Goal: Transaction & Acquisition: Subscribe to service/newsletter

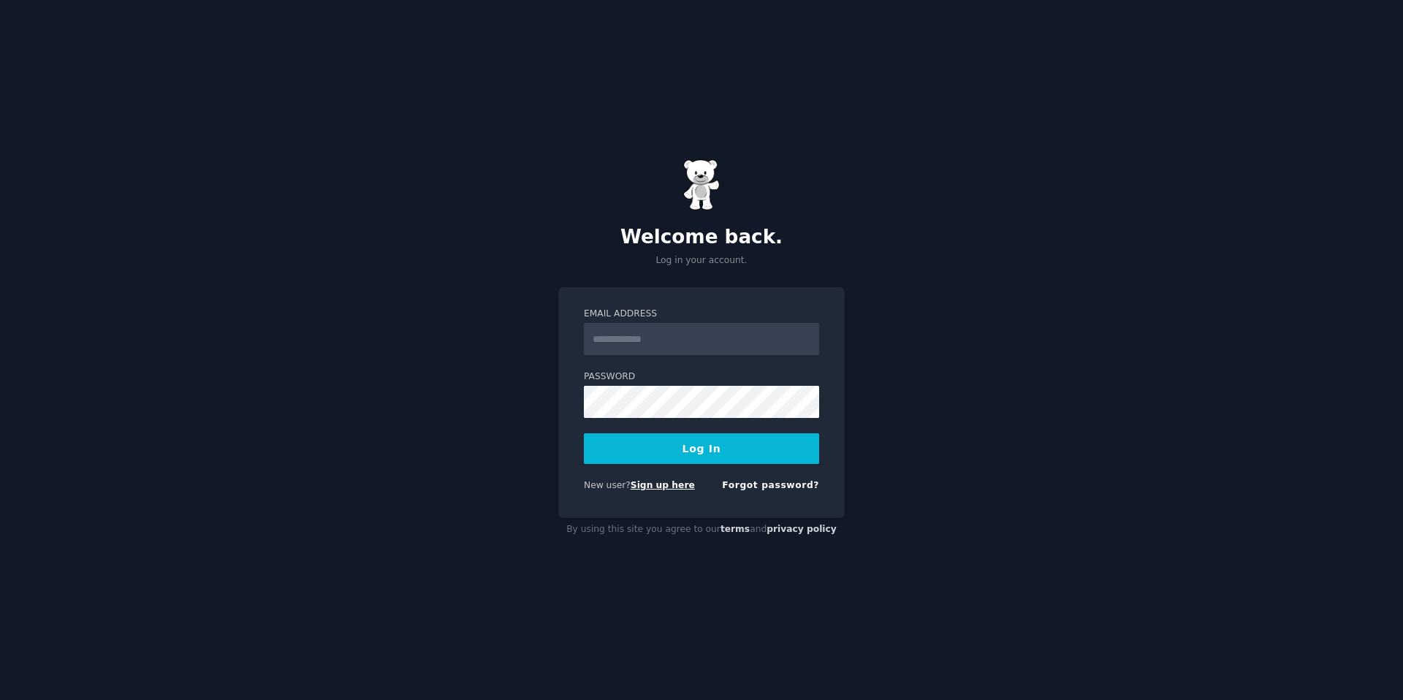
click at [677, 487] on link "Sign up here" at bounding box center [663, 485] width 64 height 10
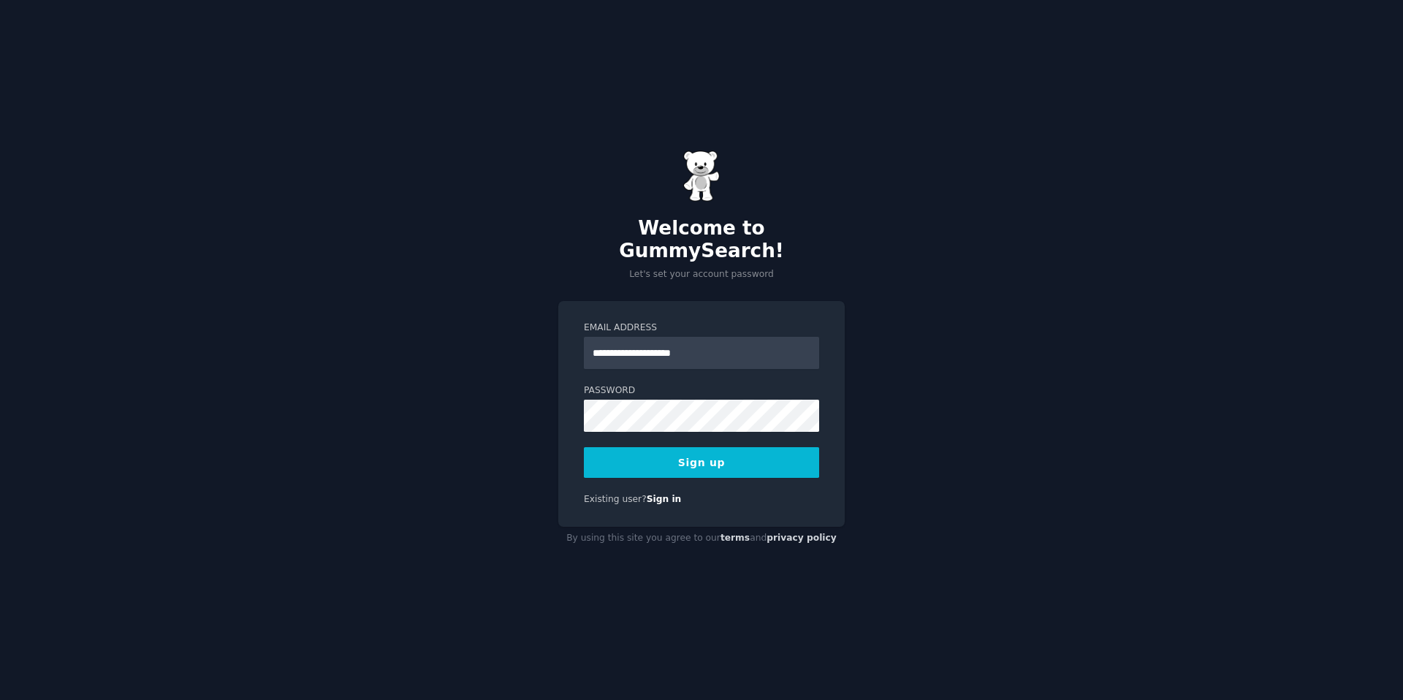
type input "**********"
click at [584, 447] on button "Sign up" at bounding box center [701, 462] width 235 height 31
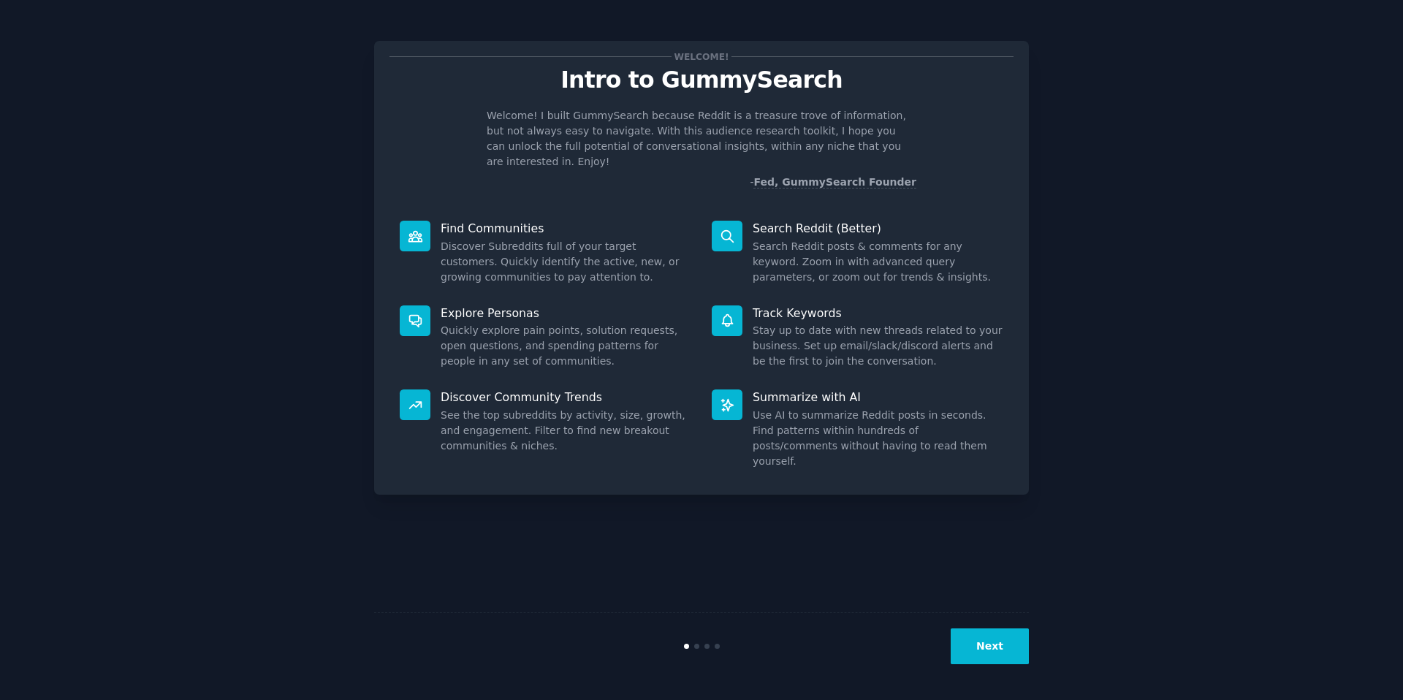
click at [979, 649] on button "Next" at bounding box center [990, 647] width 78 height 36
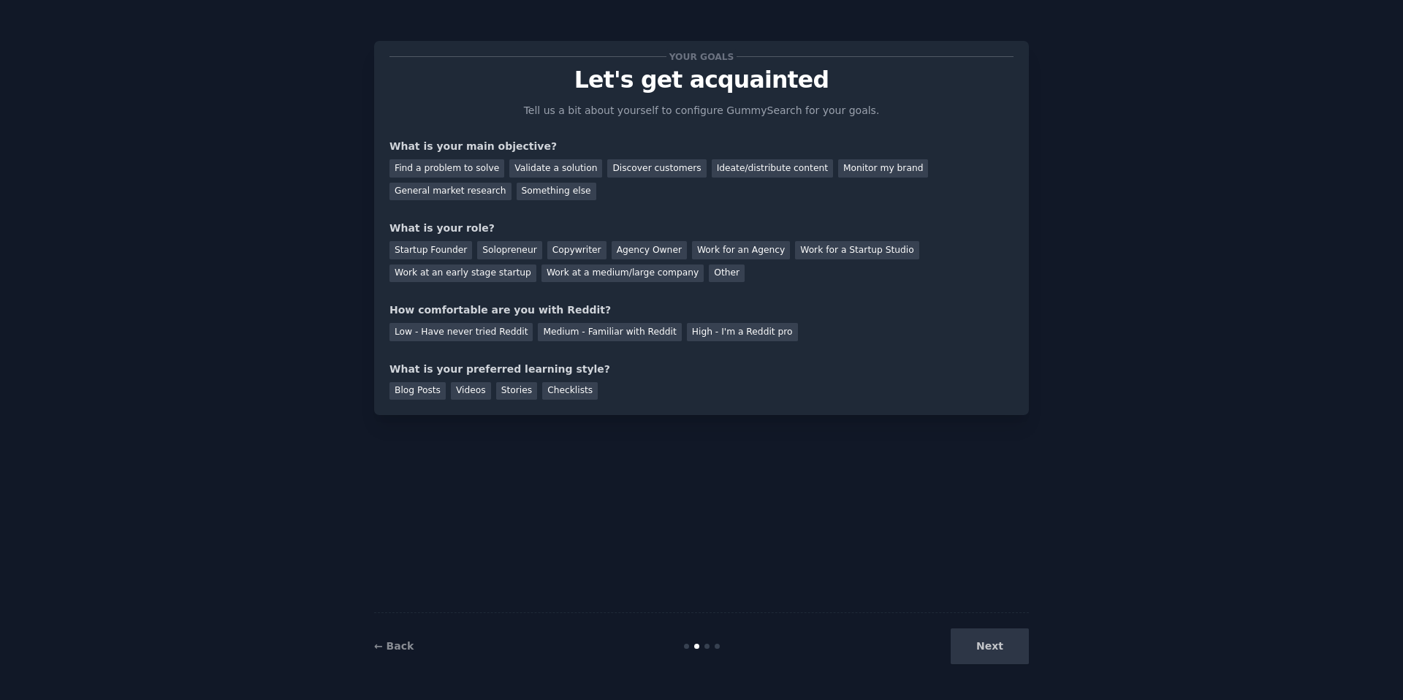
click at [990, 640] on div "Next" at bounding box center [920, 647] width 219 height 36
click at [628, 170] on div "Discover customers" at bounding box center [656, 168] width 99 height 18
click at [440, 255] on div "Startup Founder" at bounding box center [431, 250] width 83 height 18
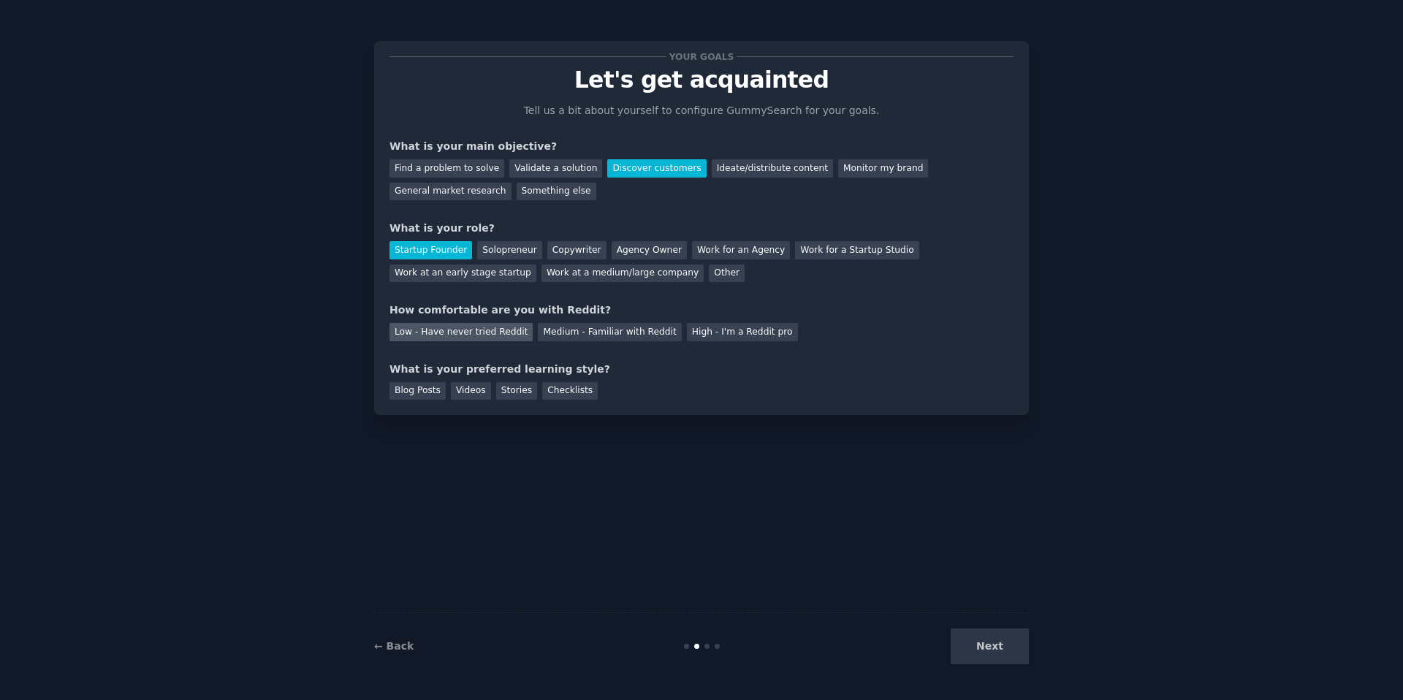
click at [466, 335] on div "Low - Have never tried Reddit" at bounding box center [461, 332] width 143 height 18
click at [580, 395] on div "Checklists" at bounding box center [570, 391] width 56 height 18
click at [433, 396] on div "Blog Posts" at bounding box center [418, 391] width 56 height 18
click at [466, 390] on div "Videos" at bounding box center [471, 391] width 40 height 18
click at [580, 386] on div "Checklists" at bounding box center [570, 391] width 56 height 18
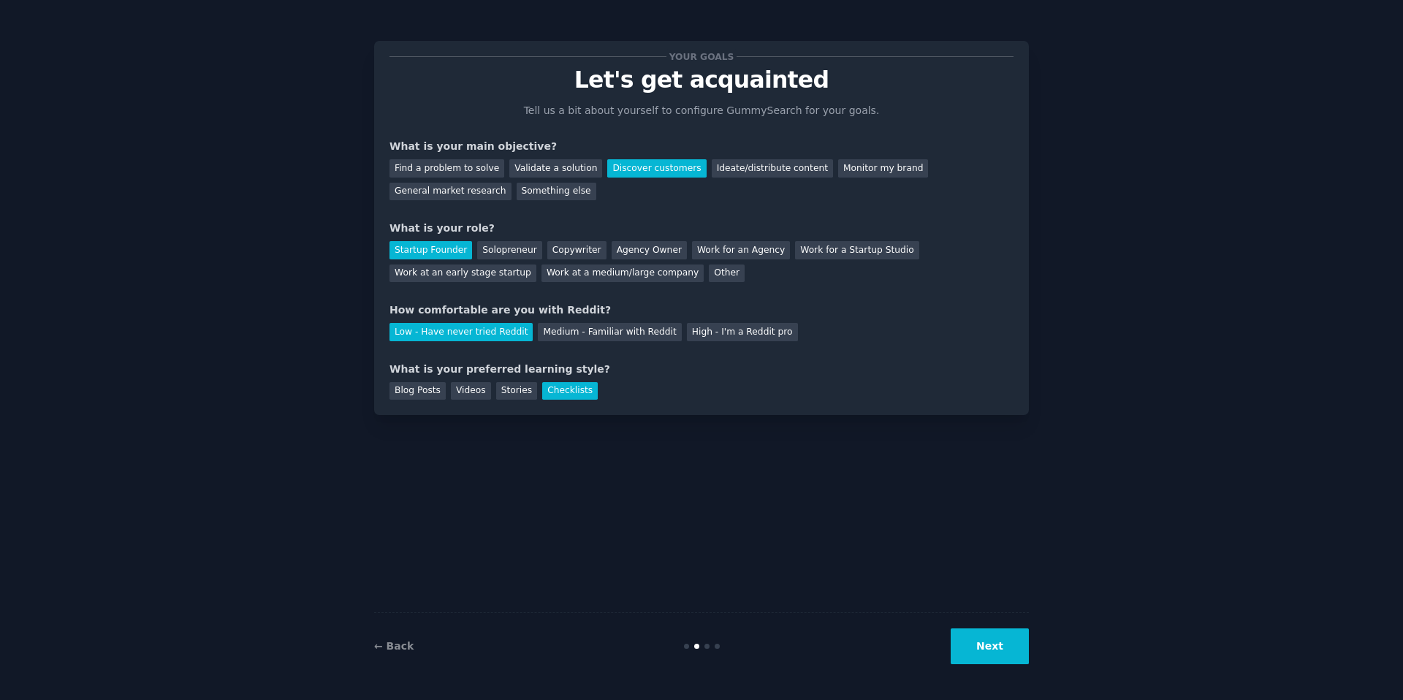
click at [1011, 653] on button "Next" at bounding box center [990, 647] width 78 height 36
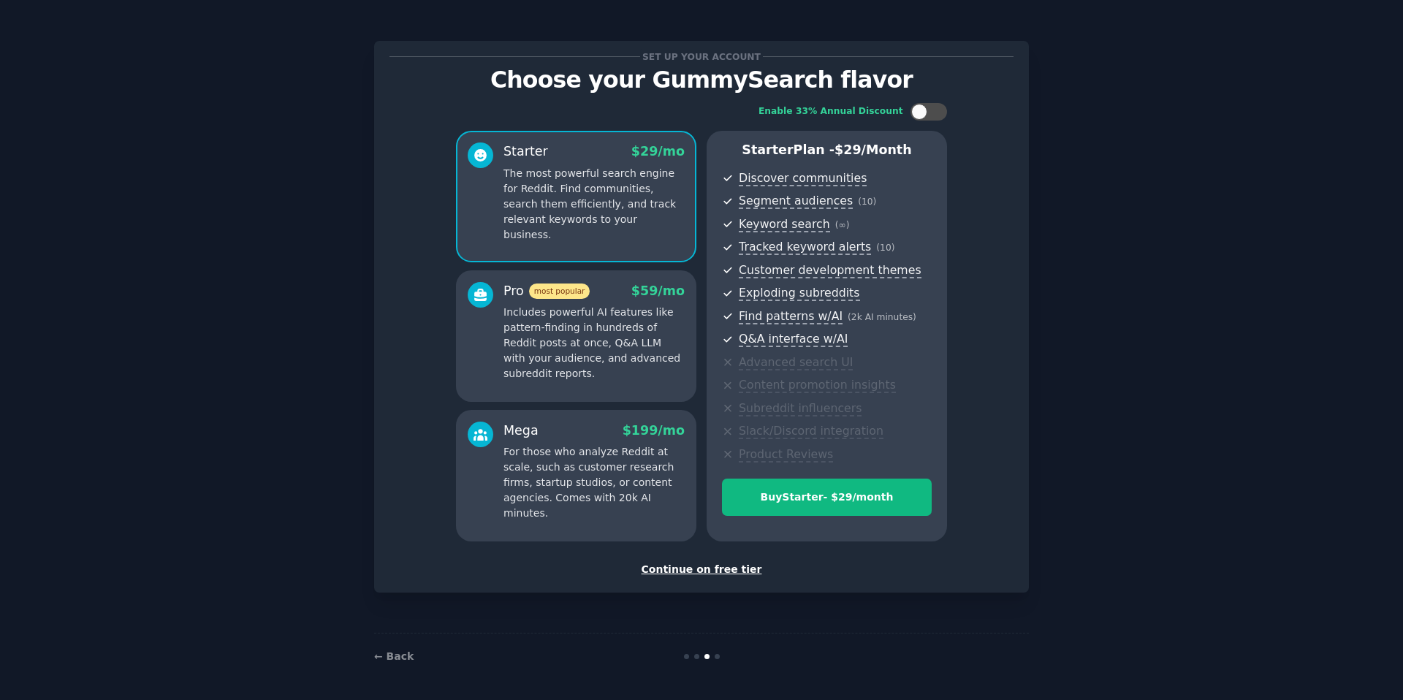
click at [732, 573] on div "Continue on free tier" at bounding box center [702, 569] width 624 height 15
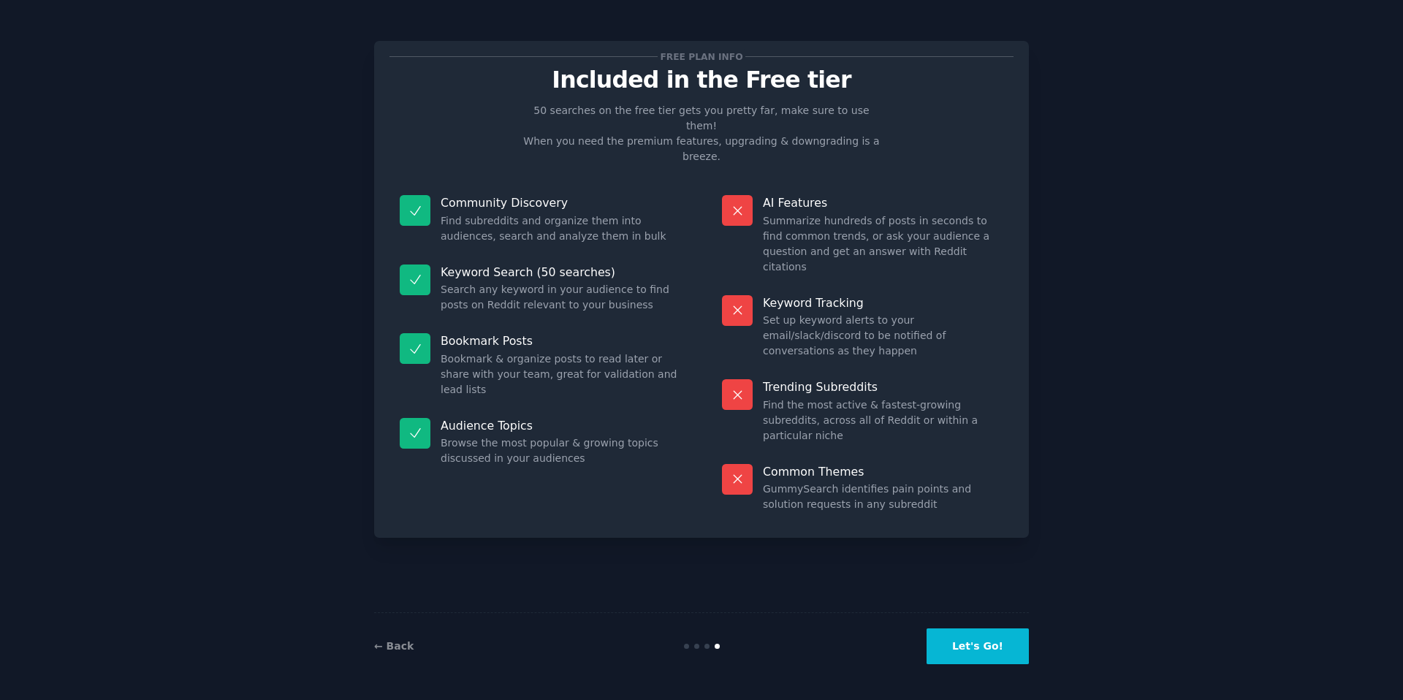
click at [998, 645] on button "Let's Go!" at bounding box center [978, 647] width 102 height 36
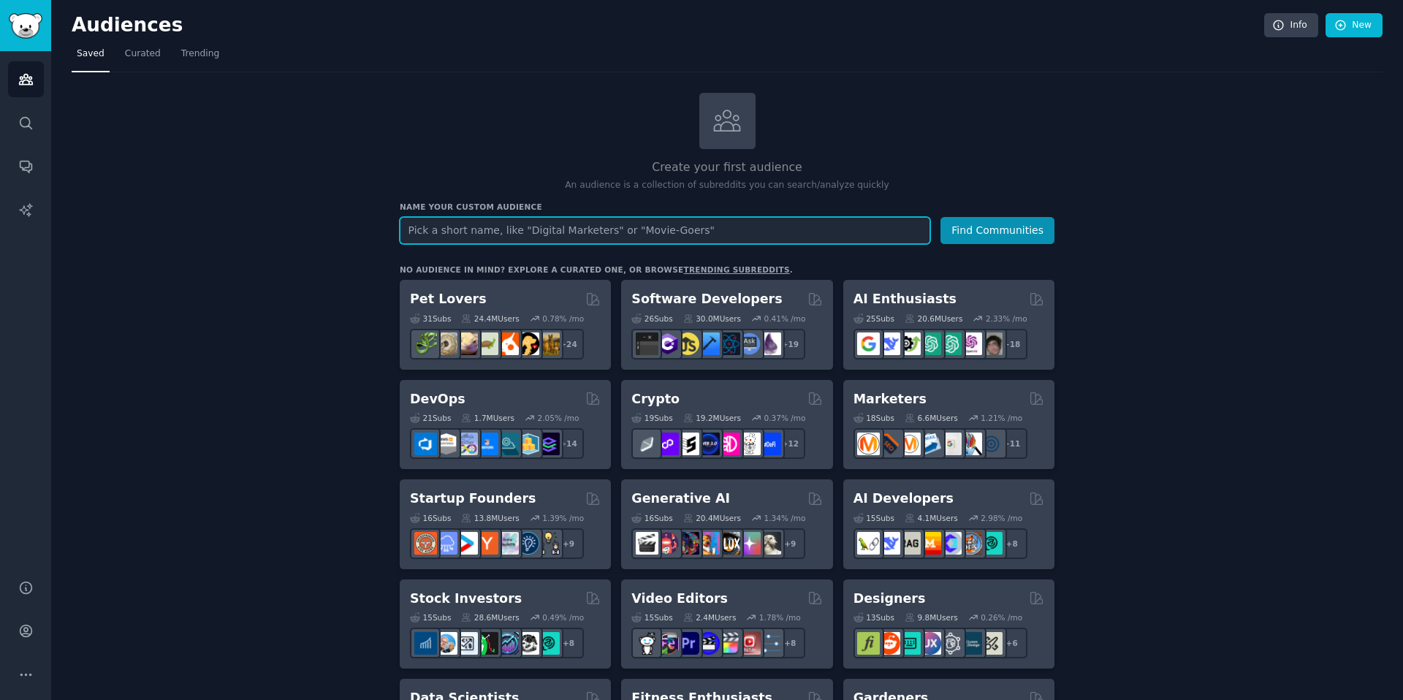
click at [507, 226] on input "text" at bounding box center [665, 230] width 531 height 27
type input "r"
type input "trans"
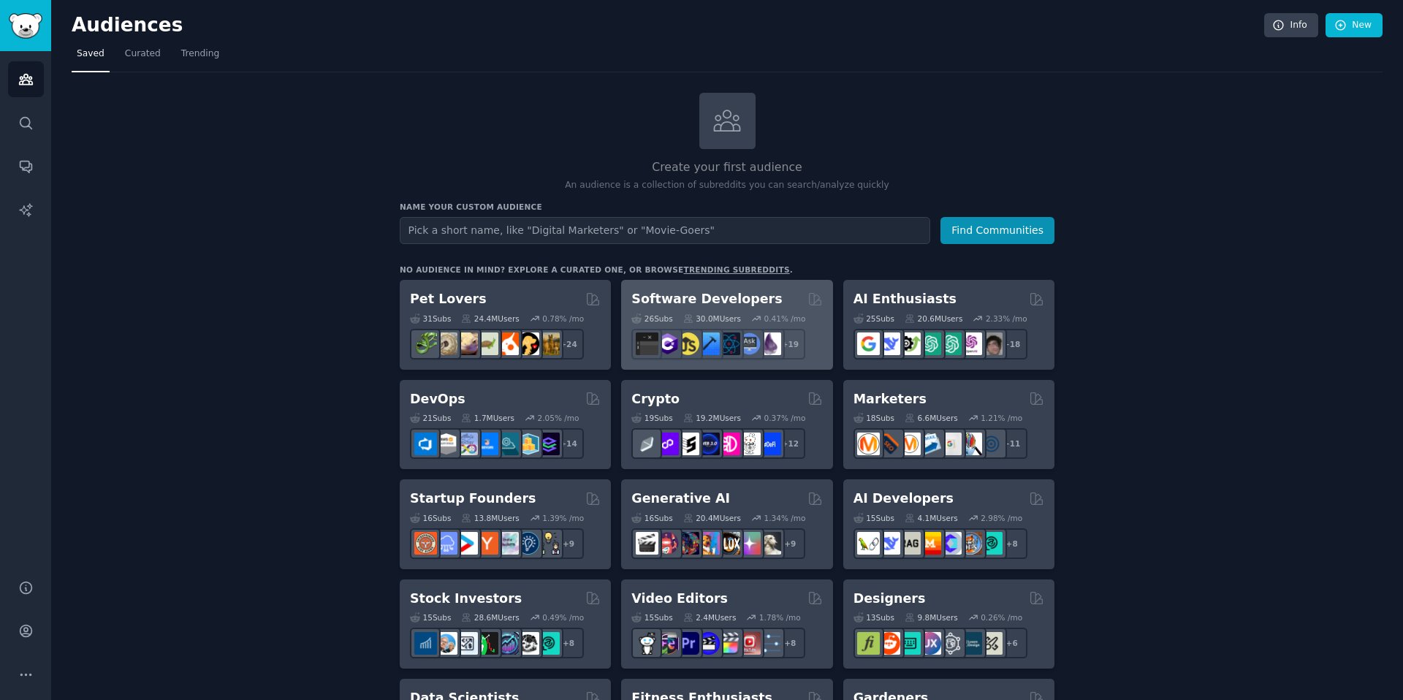
click at [740, 295] on h2 "Software Developers" at bounding box center [707, 299] width 151 height 18
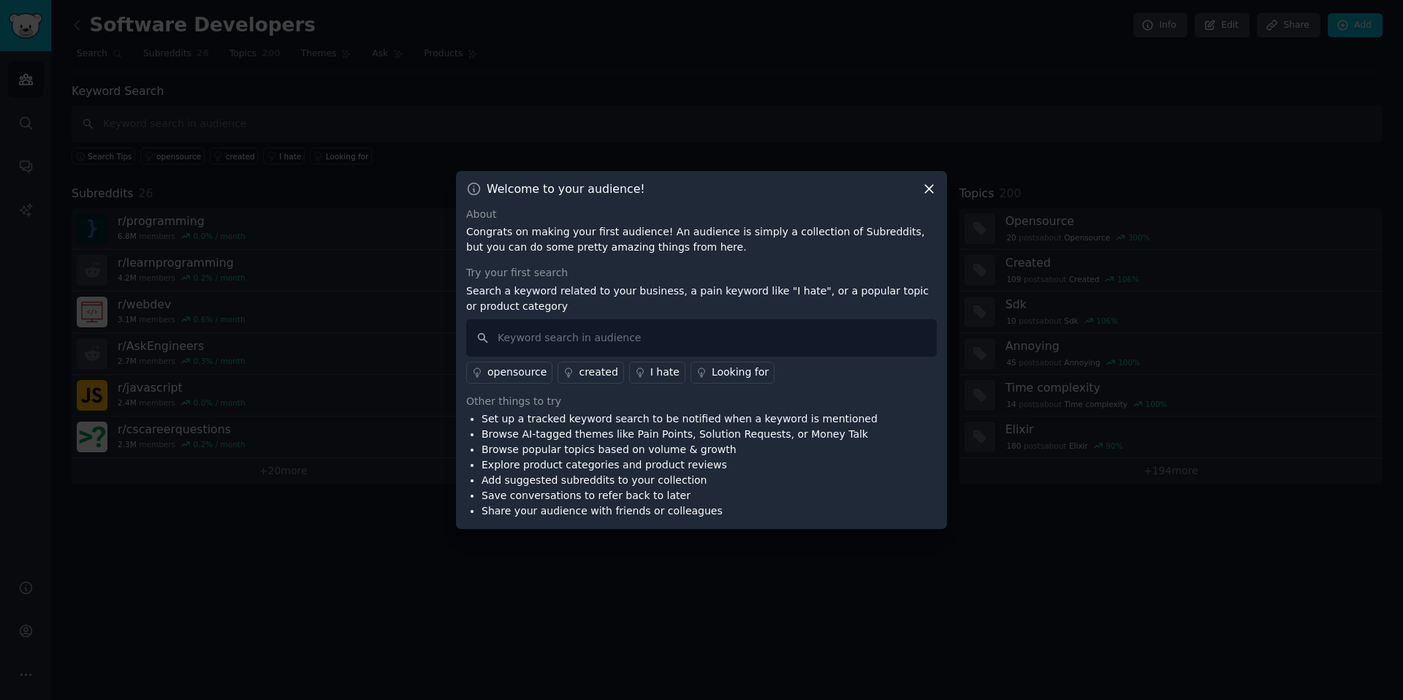
click at [926, 187] on icon at bounding box center [929, 188] width 15 height 15
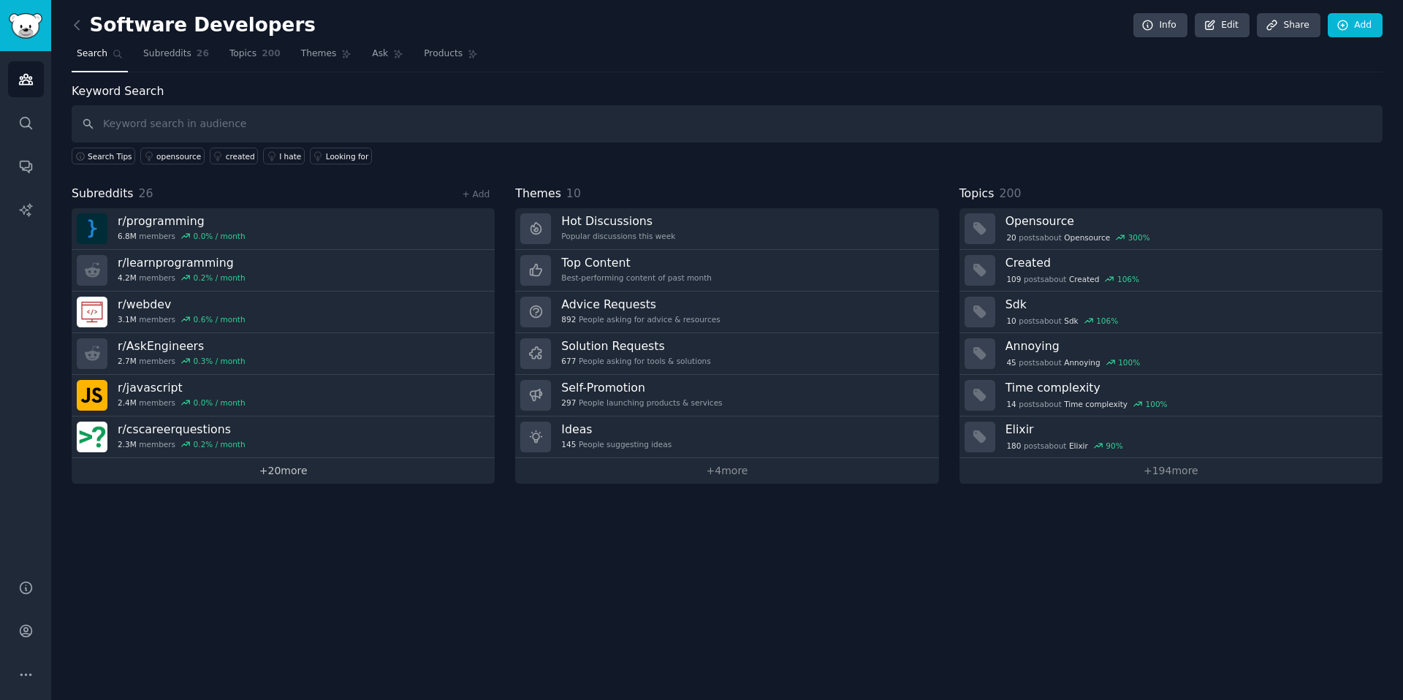
click at [435, 476] on link "+ 20 more" at bounding box center [283, 471] width 423 height 26
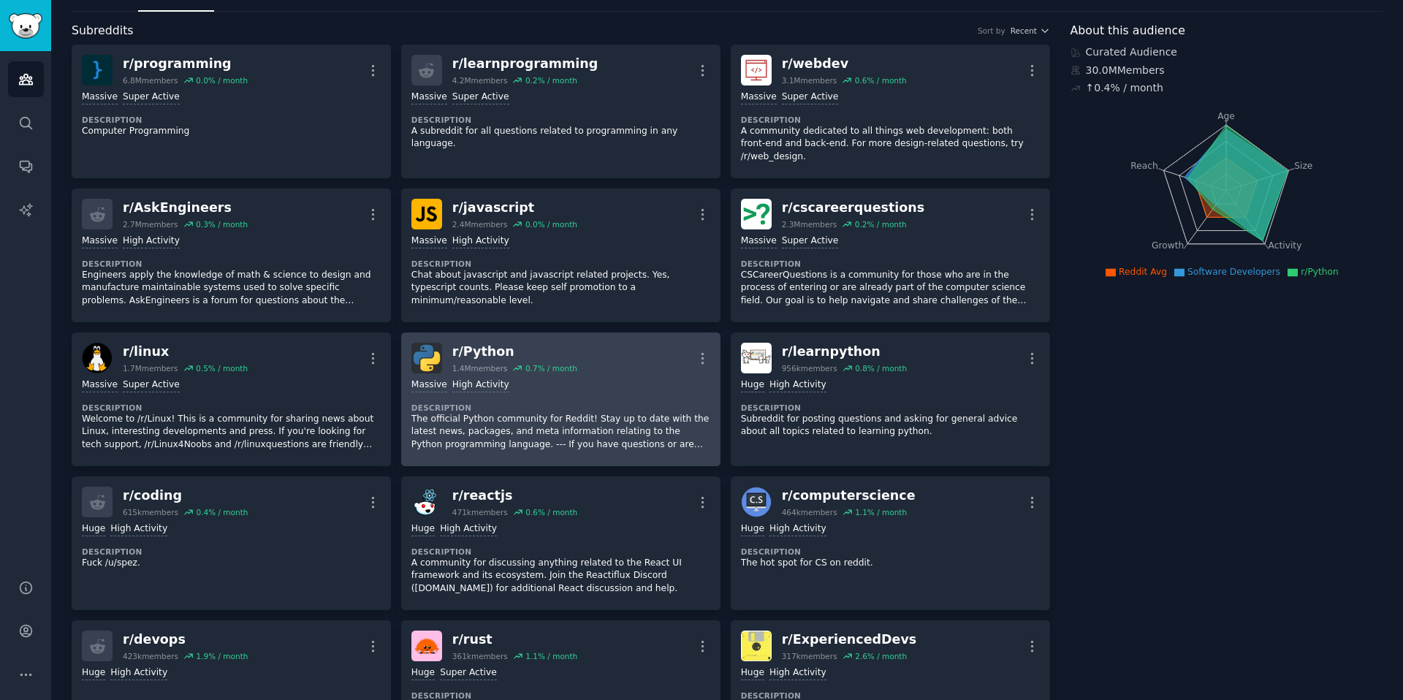
scroll to position [69, 0]
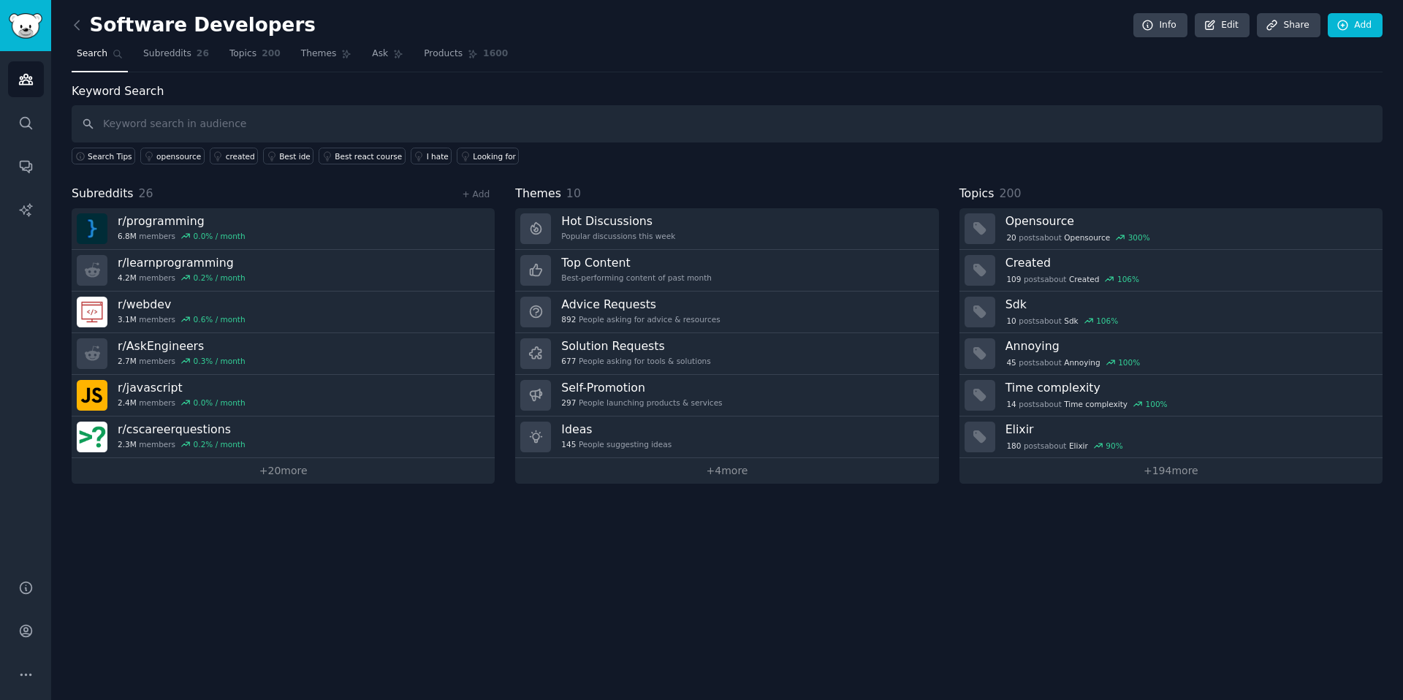
click at [77, 34] on link at bounding box center [81, 25] width 18 height 23
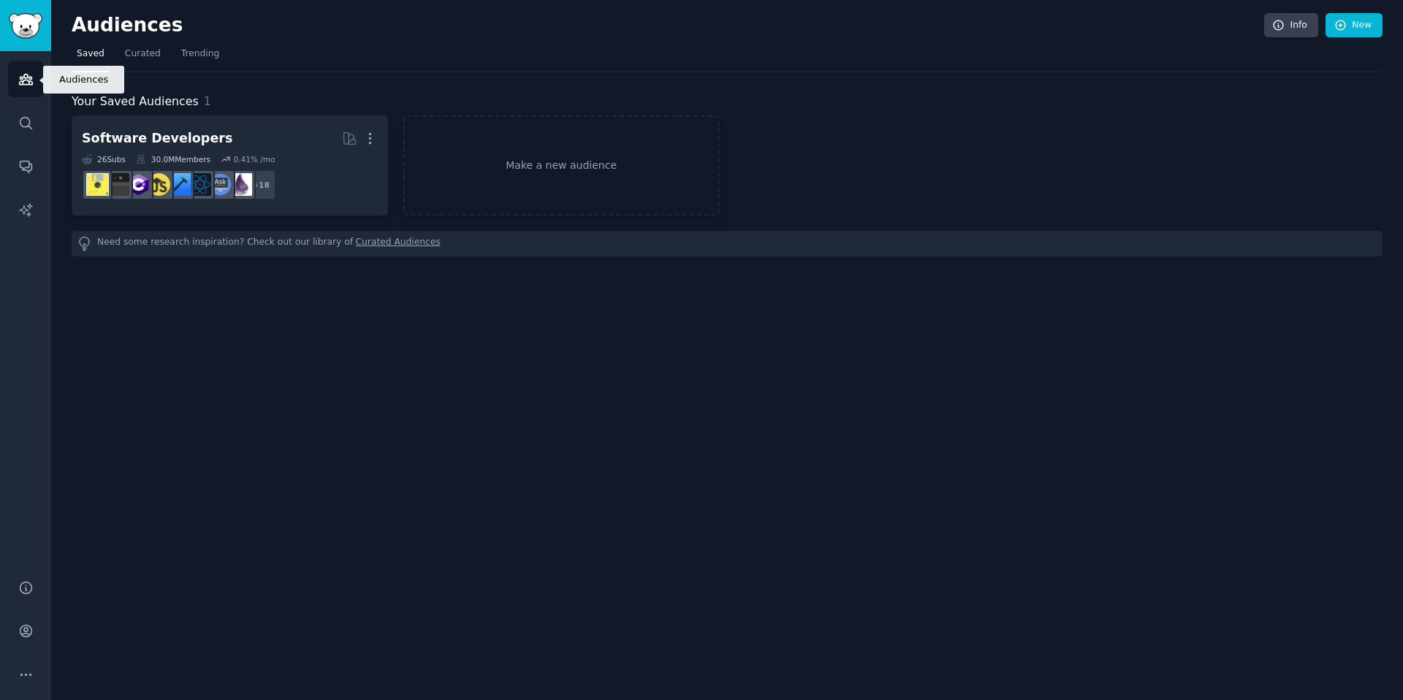
click at [36, 83] on link "Audiences" at bounding box center [26, 79] width 36 height 36
click at [29, 91] on link "Audiences" at bounding box center [26, 79] width 36 height 36
click at [634, 178] on link "Make a new audience" at bounding box center [561, 165] width 316 height 100
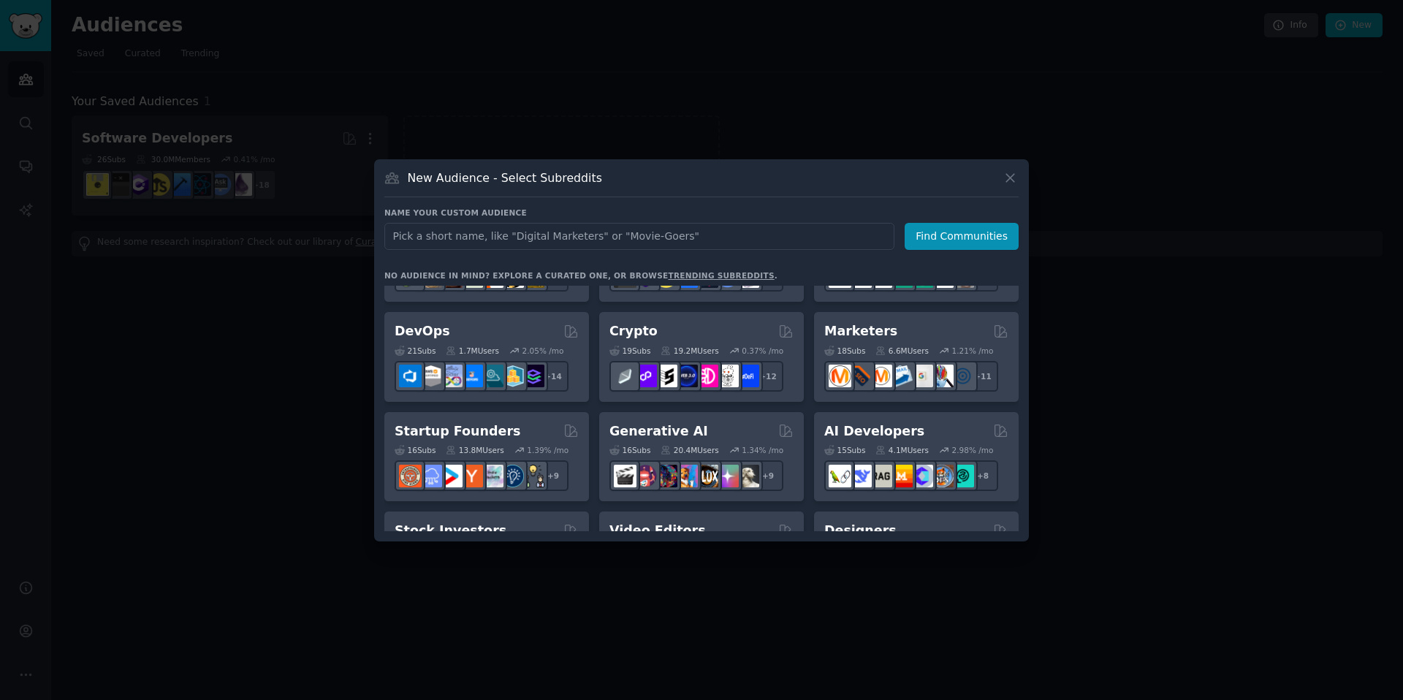
scroll to position [75, 0]
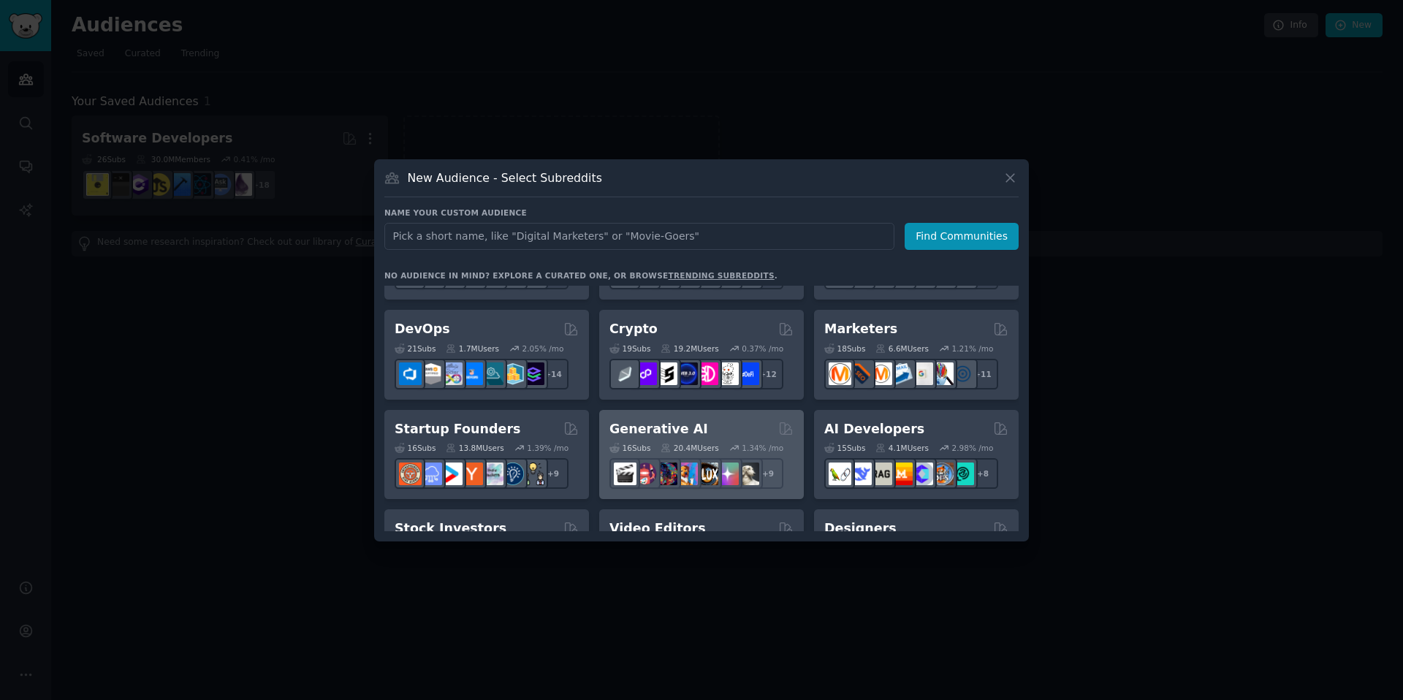
click at [670, 423] on h2 "Generative AI" at bounding box center [659, 429] width 99 height 18
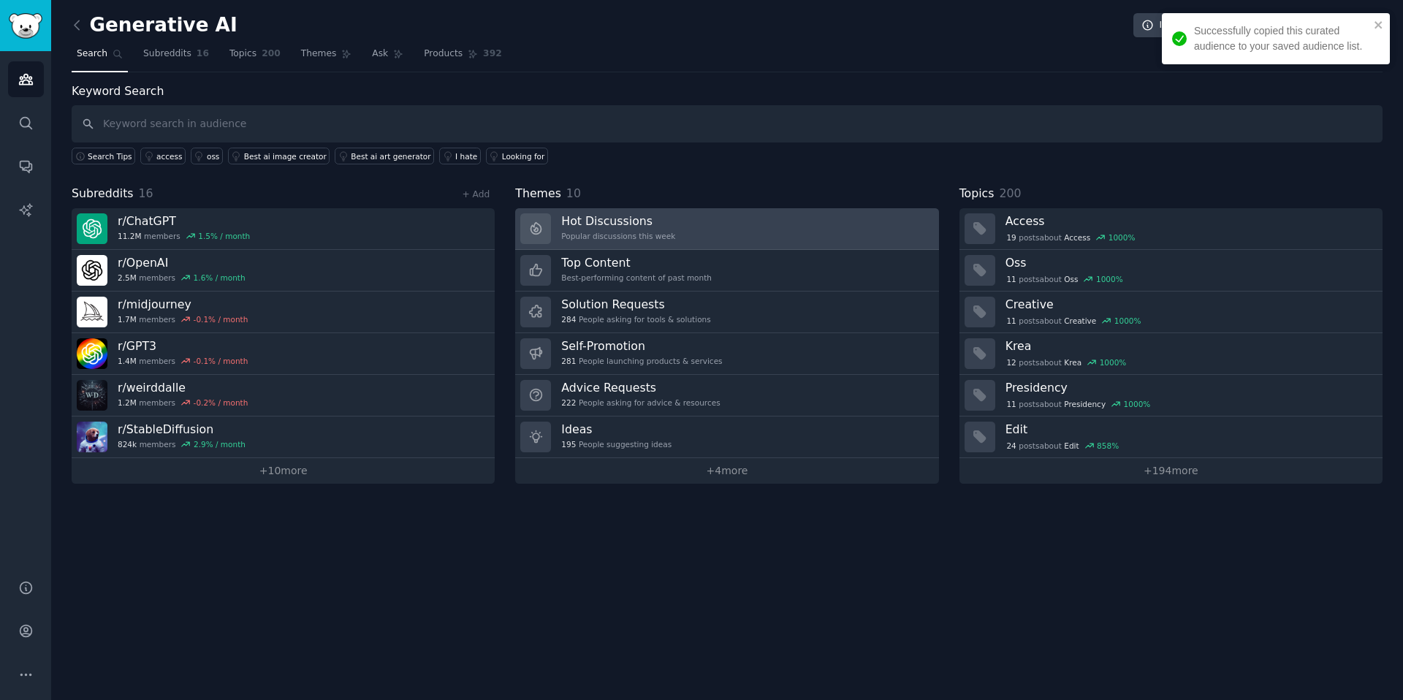
click at [629, 225] on h3 "Hot Discussions" at bounding box center [618, 220] width 114 height 15
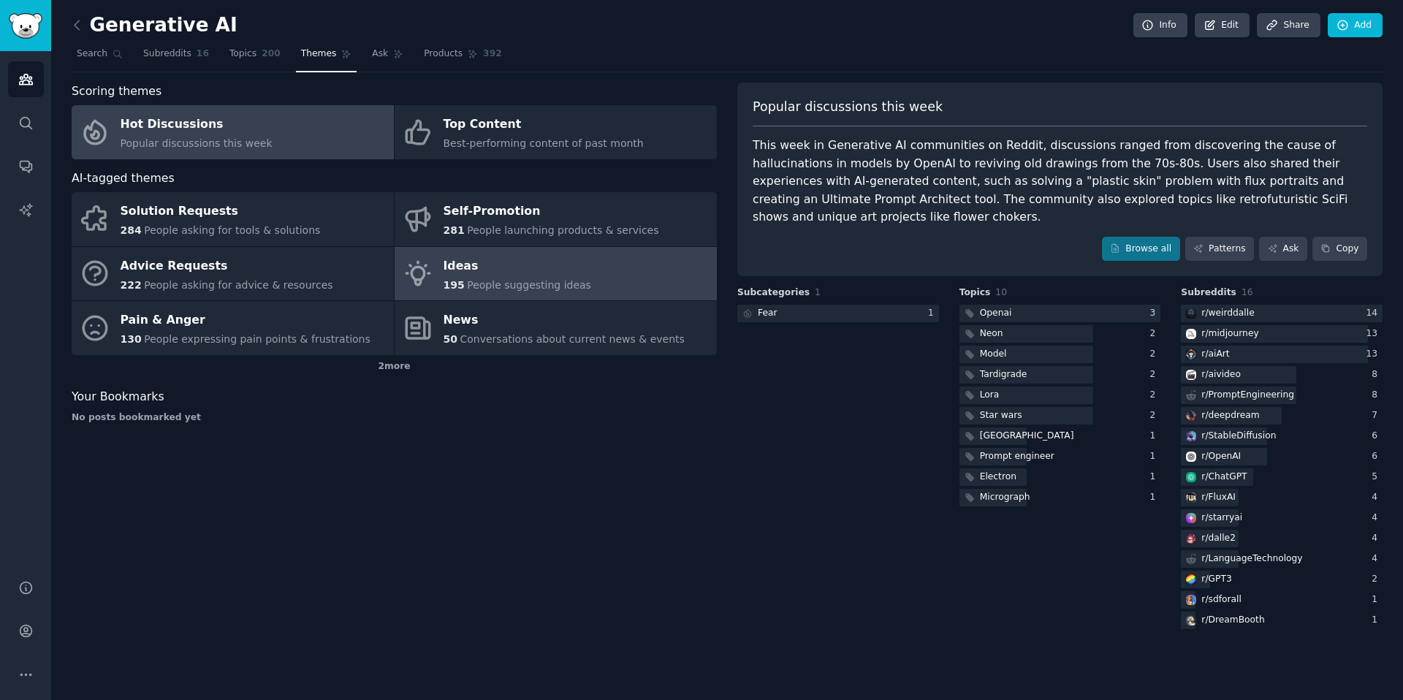
click at [491, 279] on span "People suggesting ideas" at bounding box center [529, 285] width 124 height 12
